Goal: Task Accomplishment & Management: Use online tool/utility

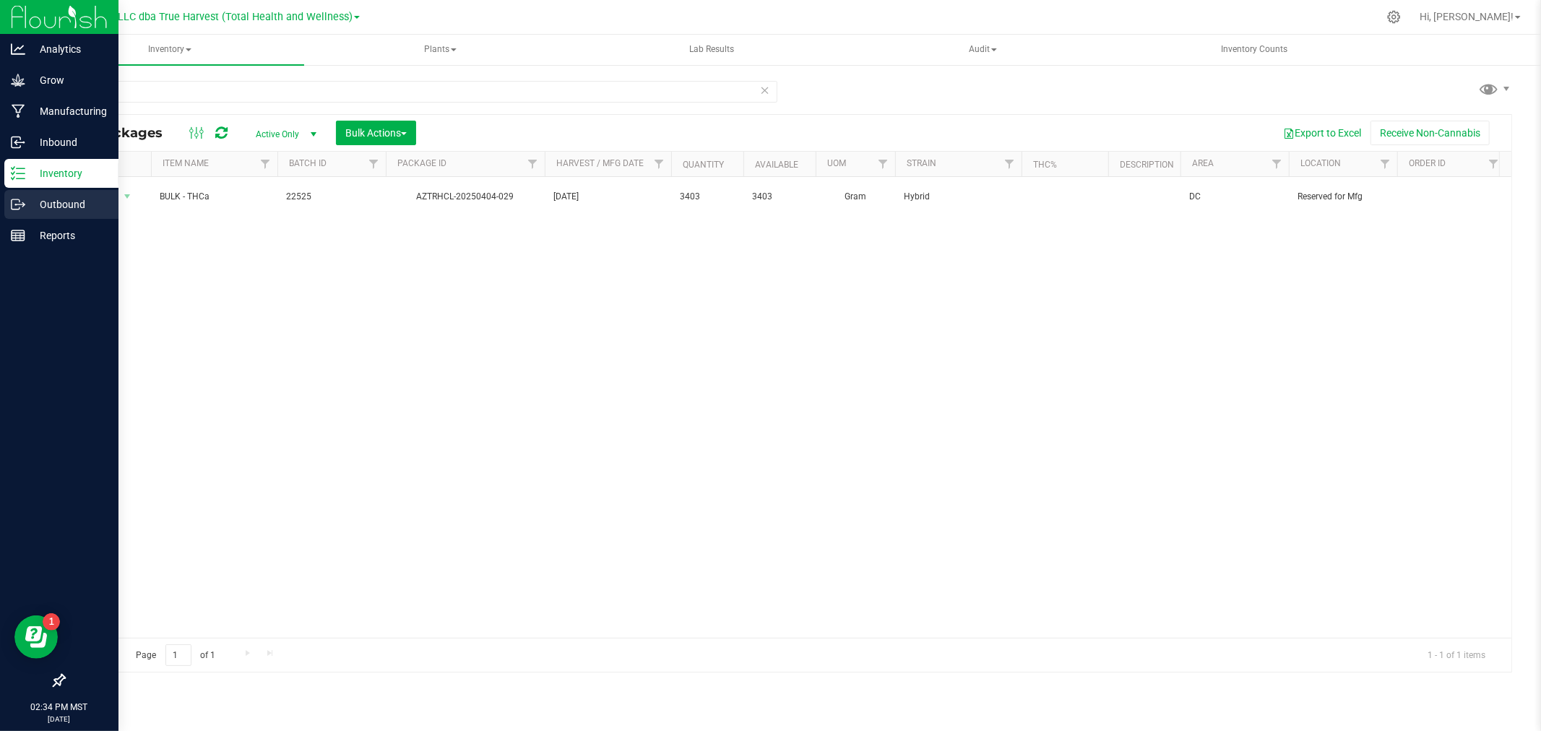
click at [24, 203] on icon at bounding box center [18, 204] width 14 height 14
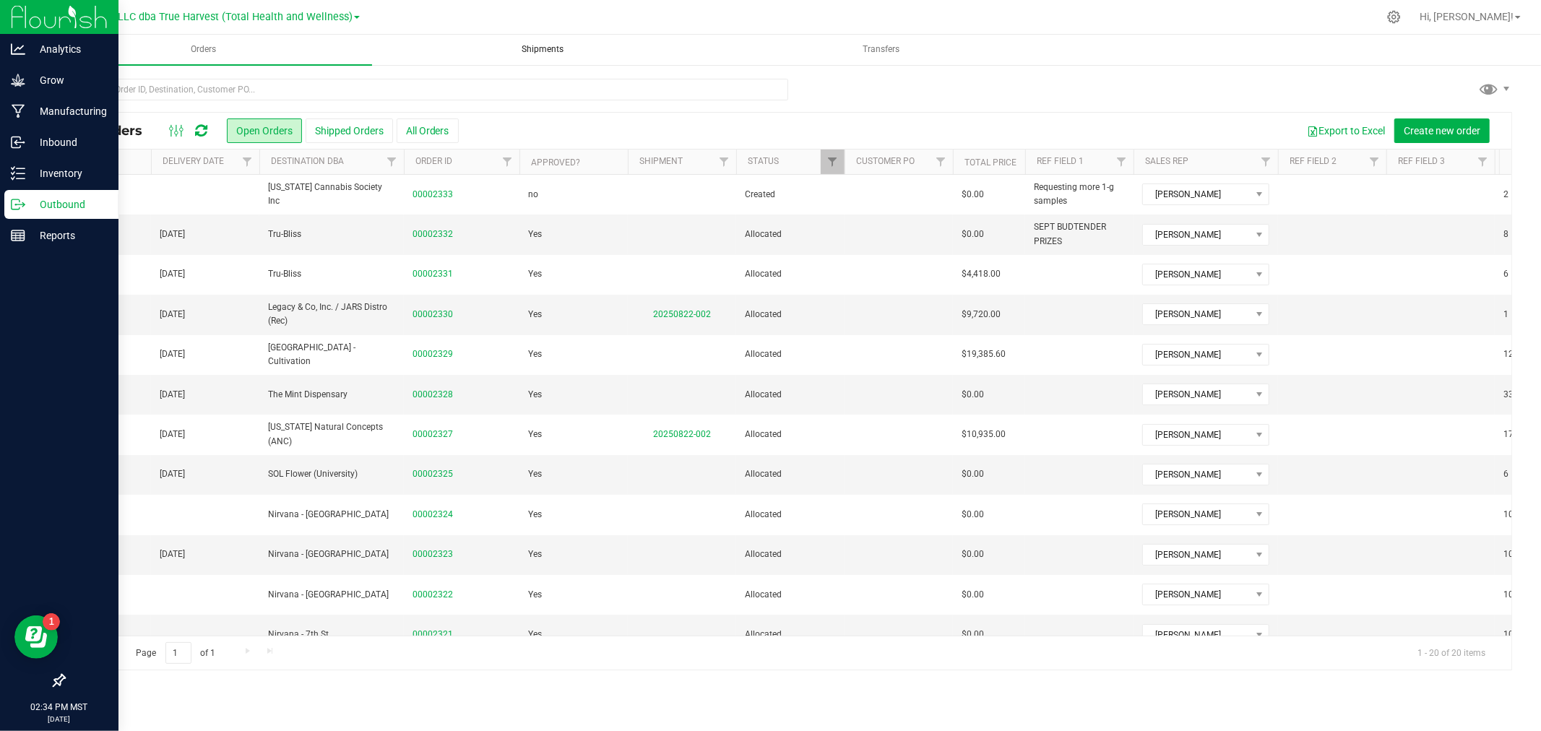
click at [555, 49] on span "Shipments" at bounding box center [542, 49] width 81 height 12
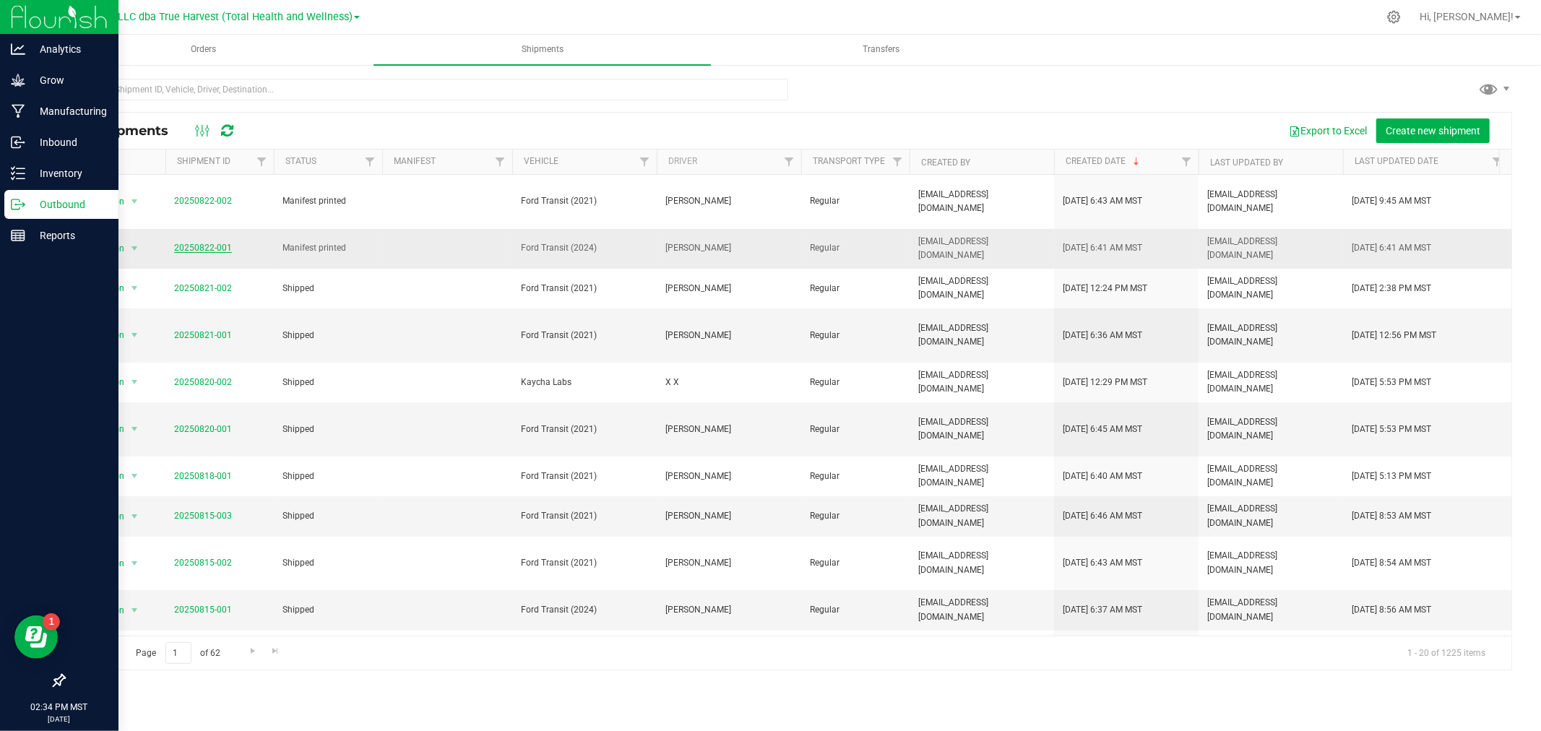
click at [217, 246] on link "20250822-001" at bounding box center [203, 248] width 58 height 10
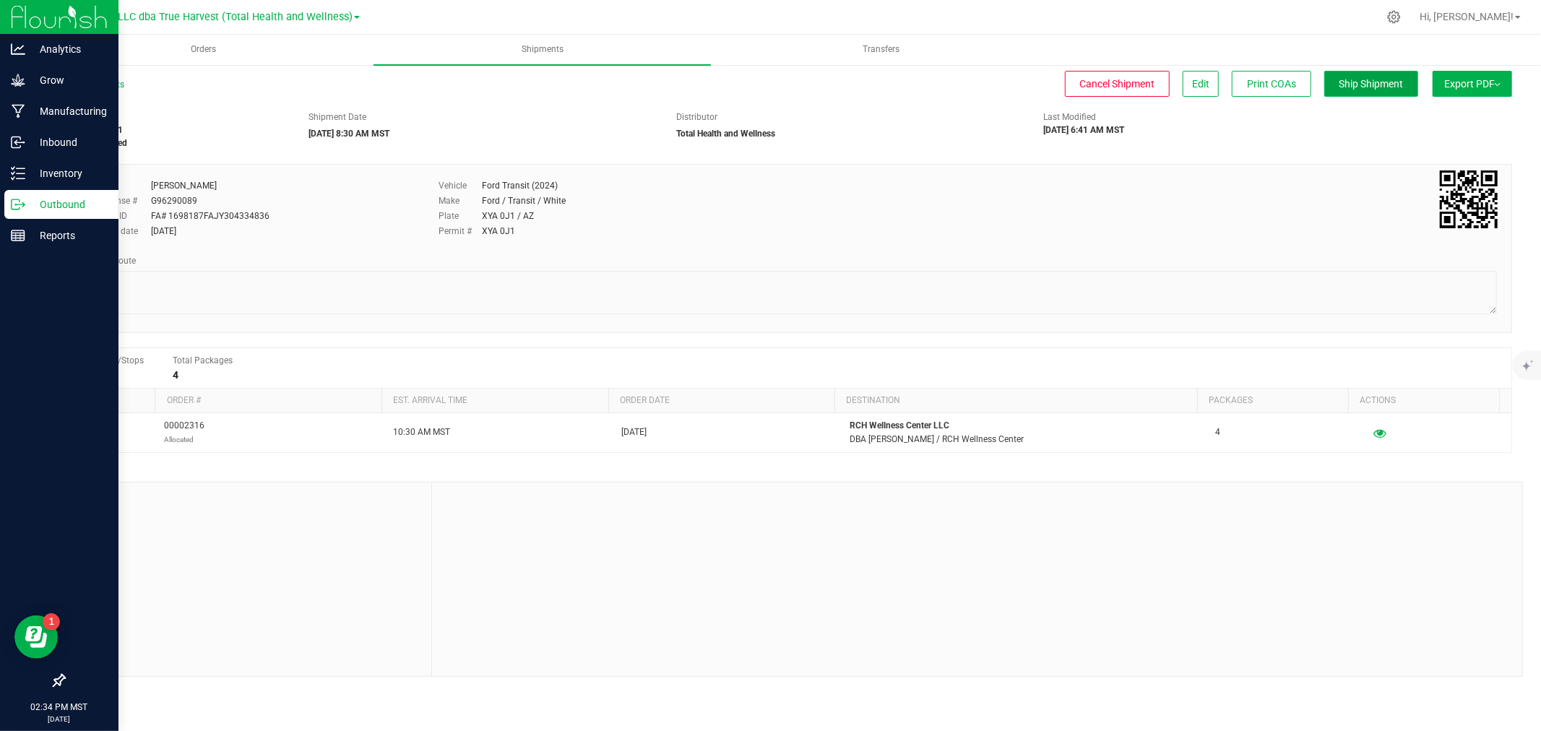
click at [1390, 80] on span "Ship Shipment" at bounding box center [1371, 84] width 64 height 12
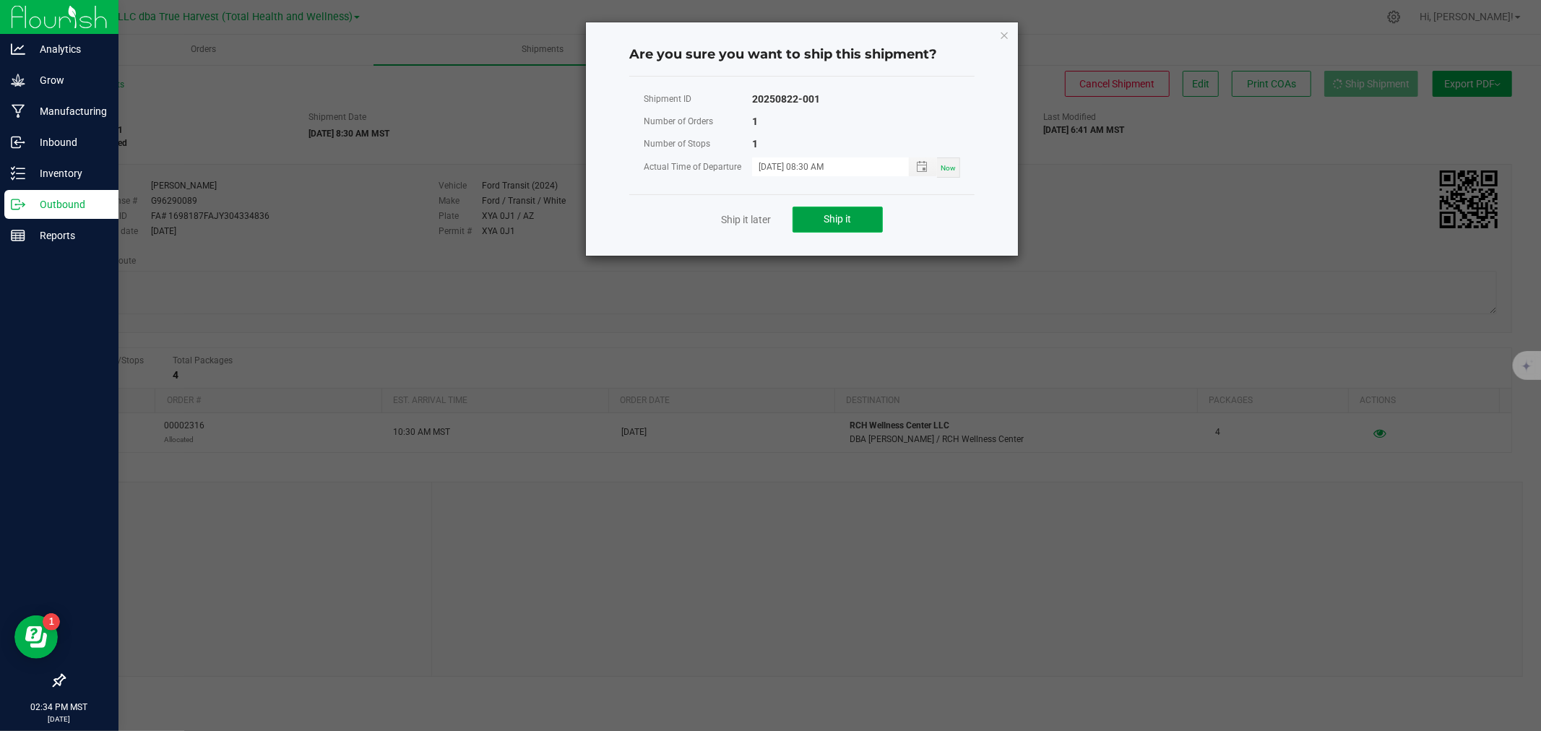
click at [849, 215] on span "Ship it" at bounding box center [837, 219] width 27 height 12
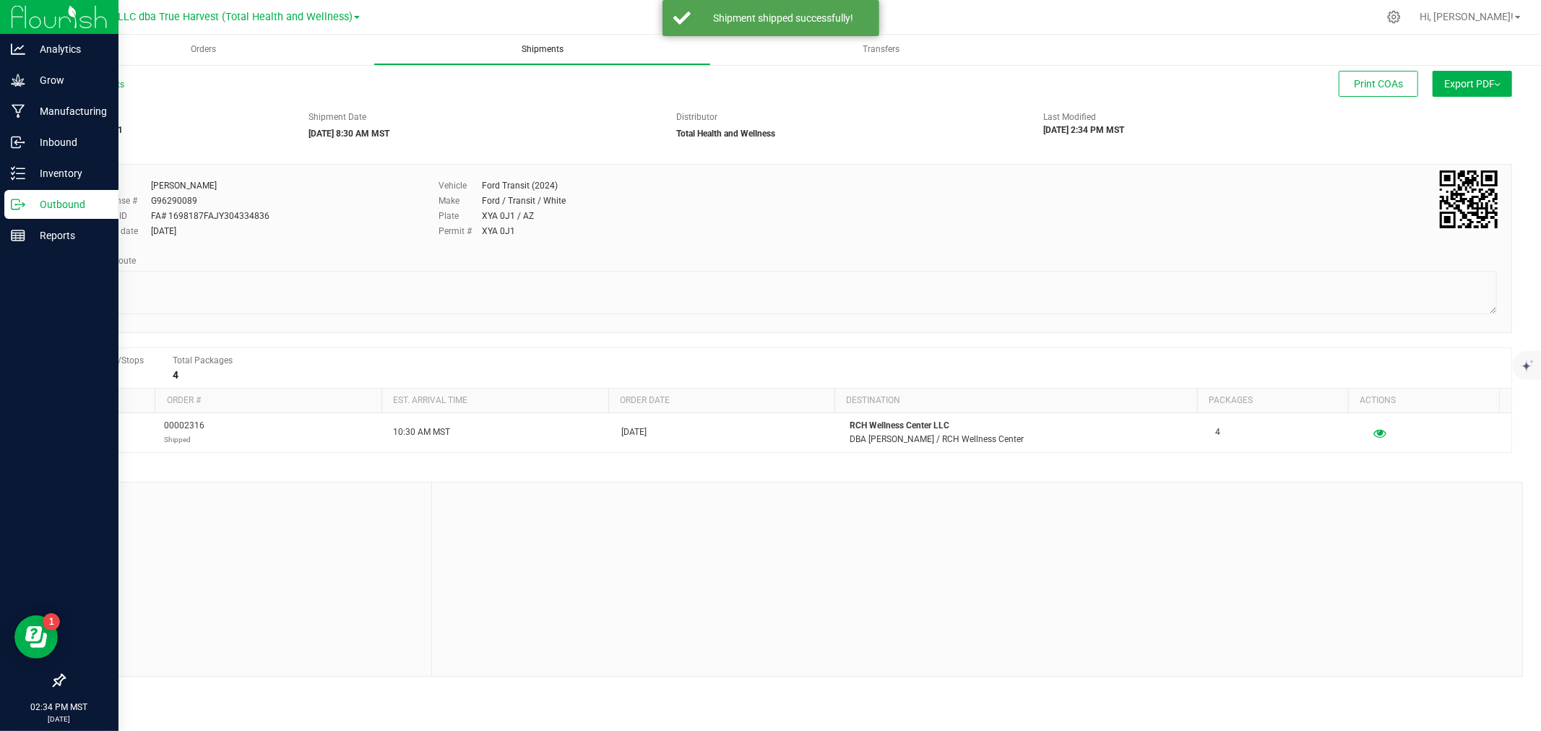
click at [539, 41] on uib-tab-heading "Shipments" at bounding box center [542, 49] width 336 height 29
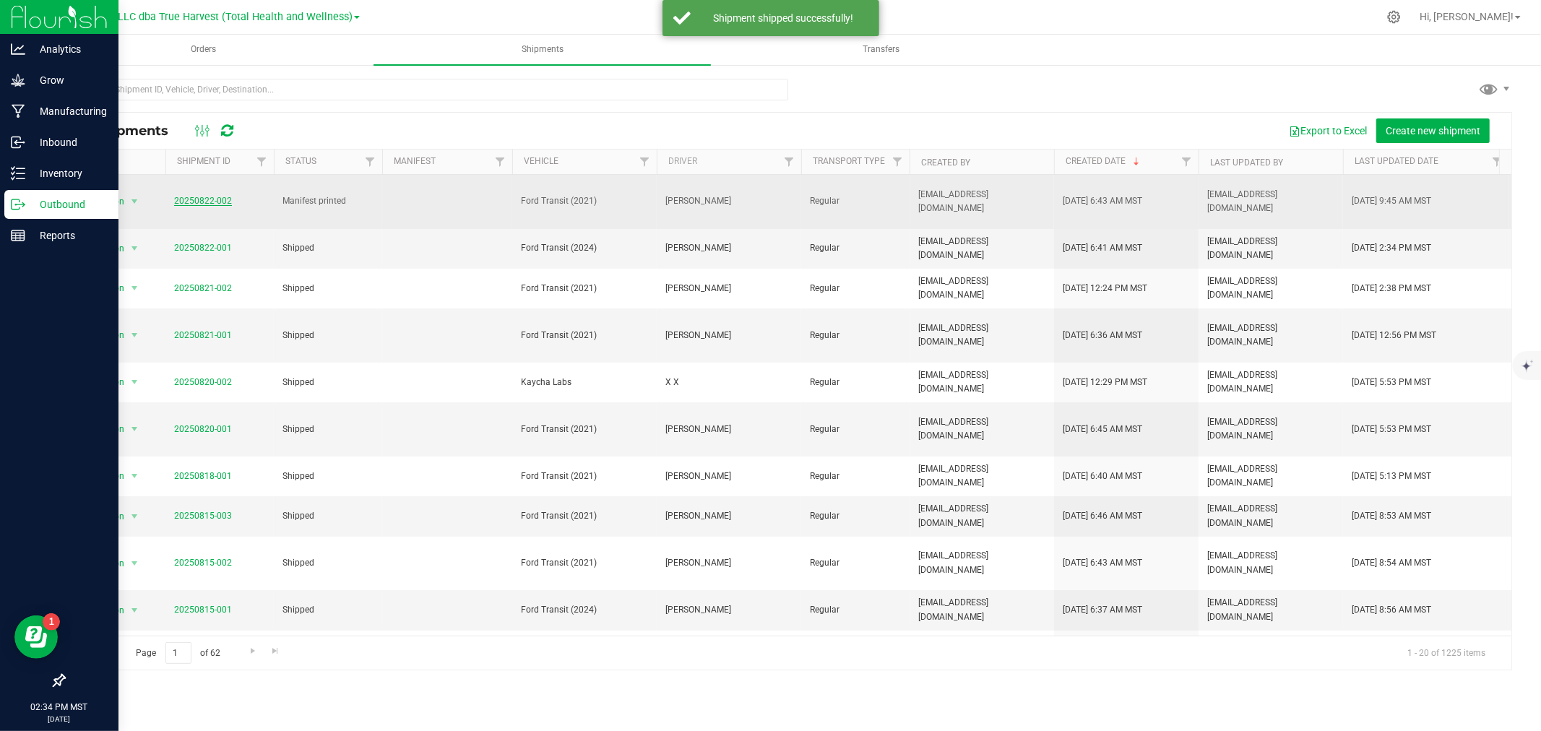
click at [219, 204] on link "20250822-002" at bounding box center [203, 201] width 58 height 10
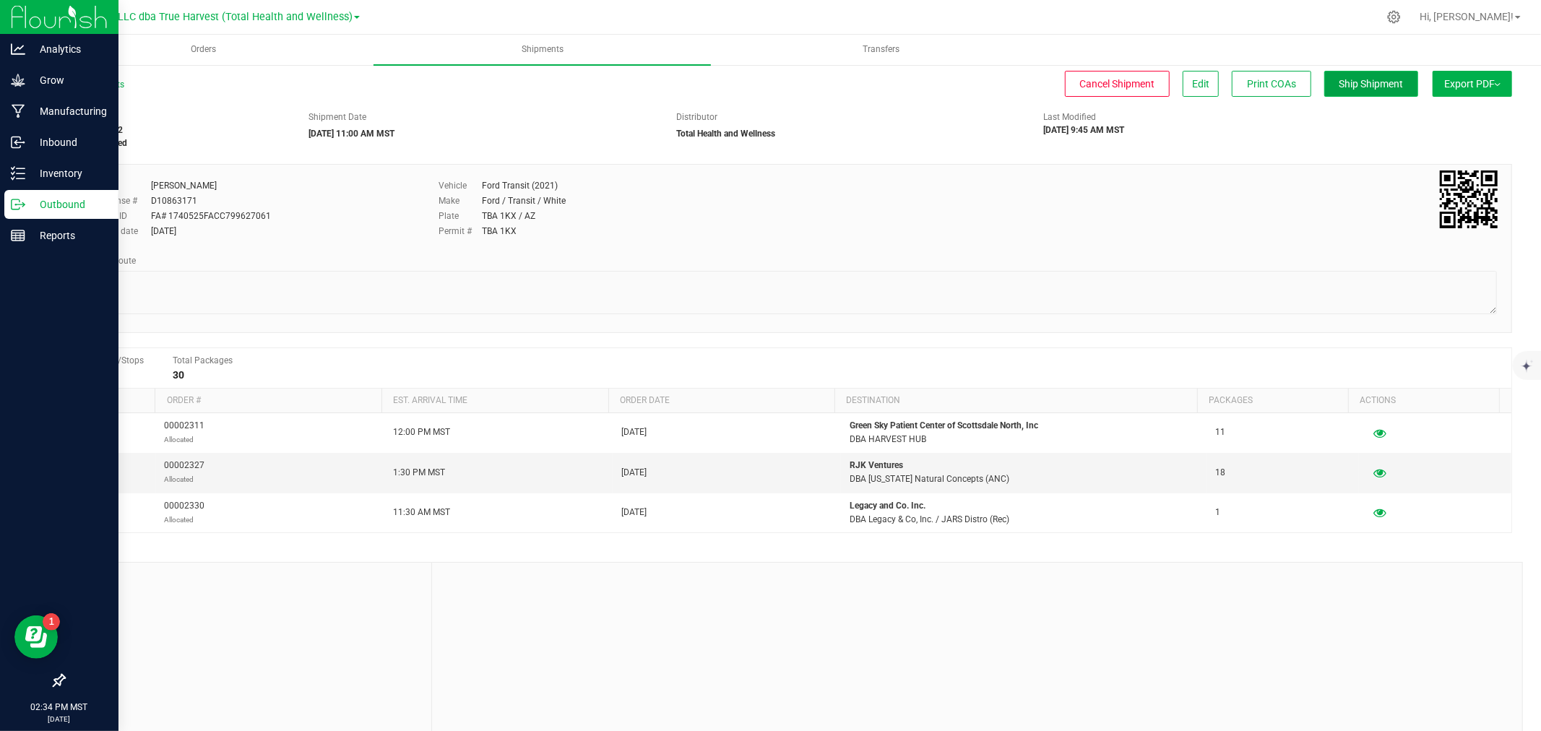
click at [1339, 82] on span "Ship Shipment" at bounding box center [1371, 84] width 64 height 12
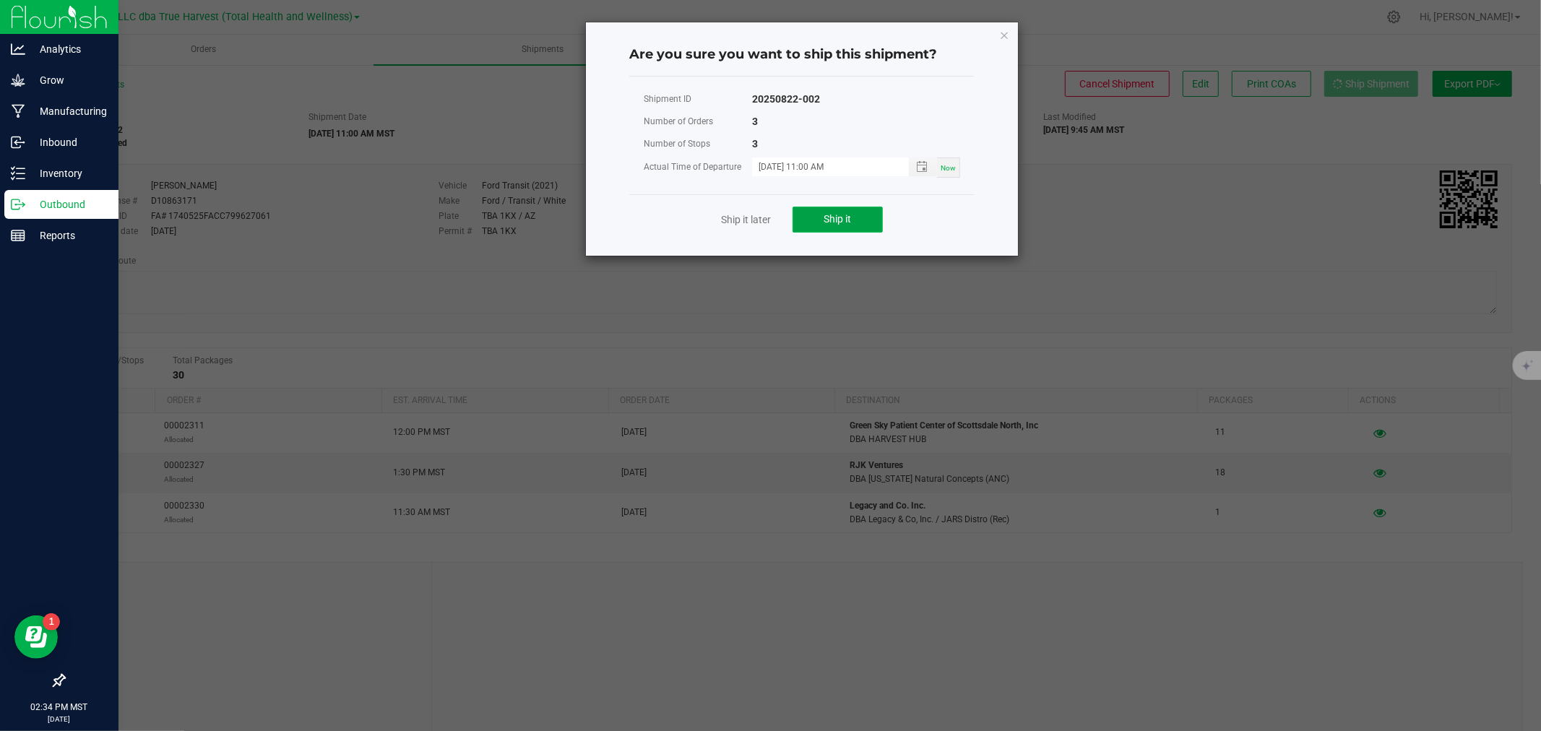
click at [865, 219] on button "Ship it" at bounding box center [837, 220] width 90 height 26
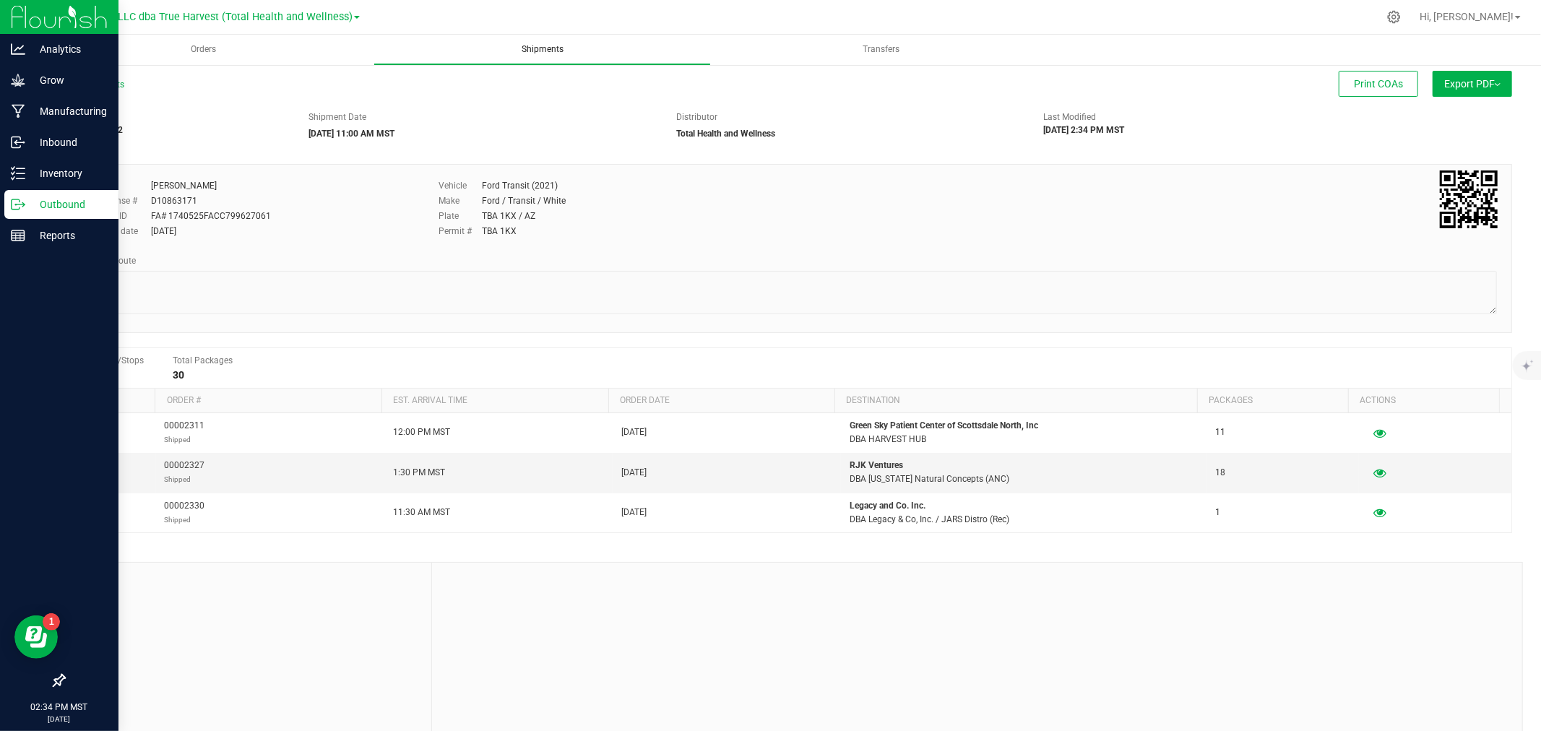
click at [558, 49] on span "Shipments" at bounding box center [542, 49] width 81 height 12
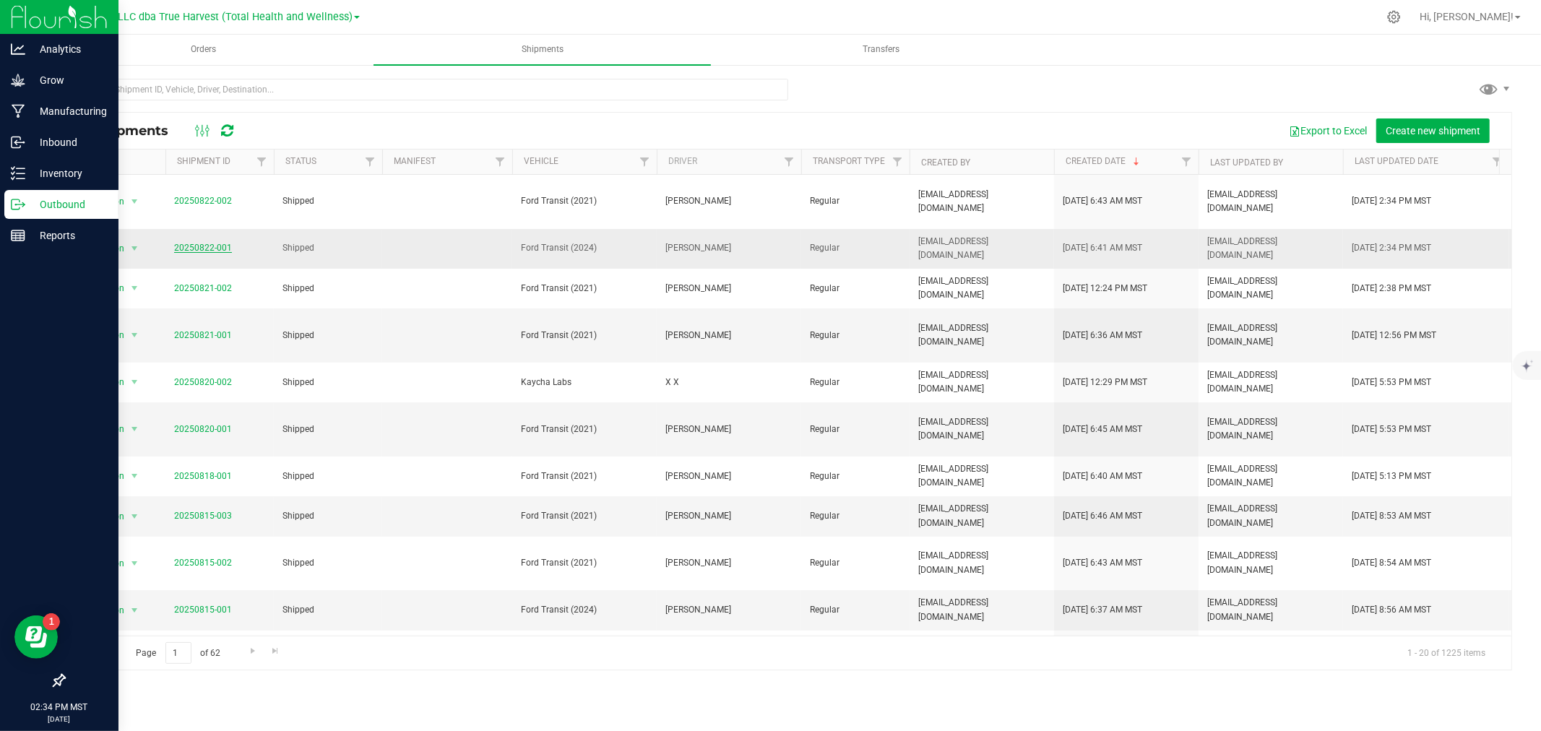
click at [215, 243] on link "20250822-001" at bounding box center [203, 248] width 58 height 10
